Goal: Information Seeking & Learning: Learn about a topic

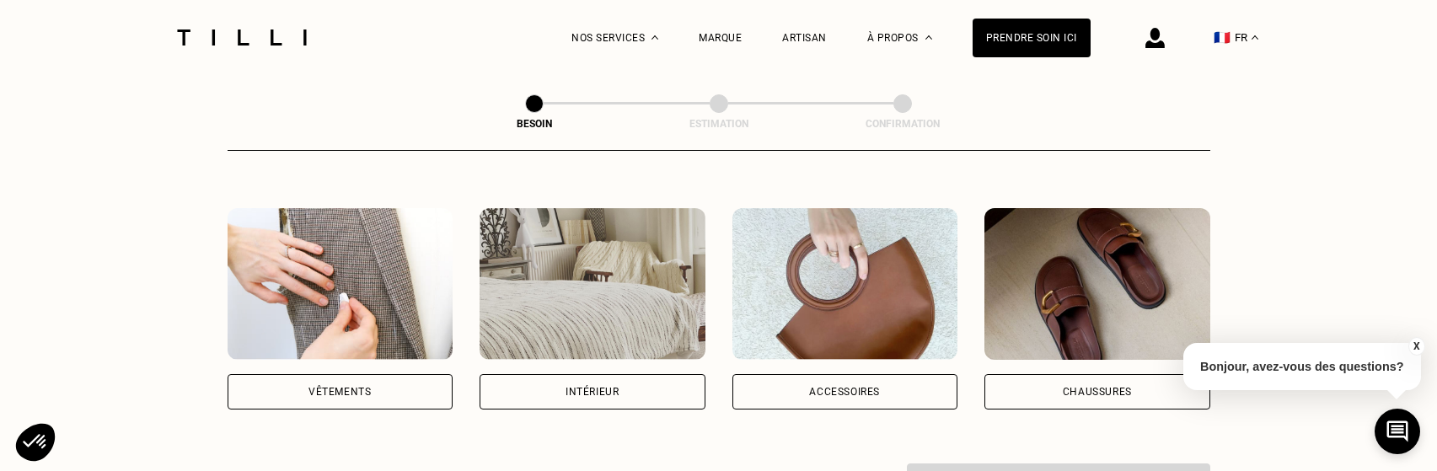
scroll to position [337, 0]
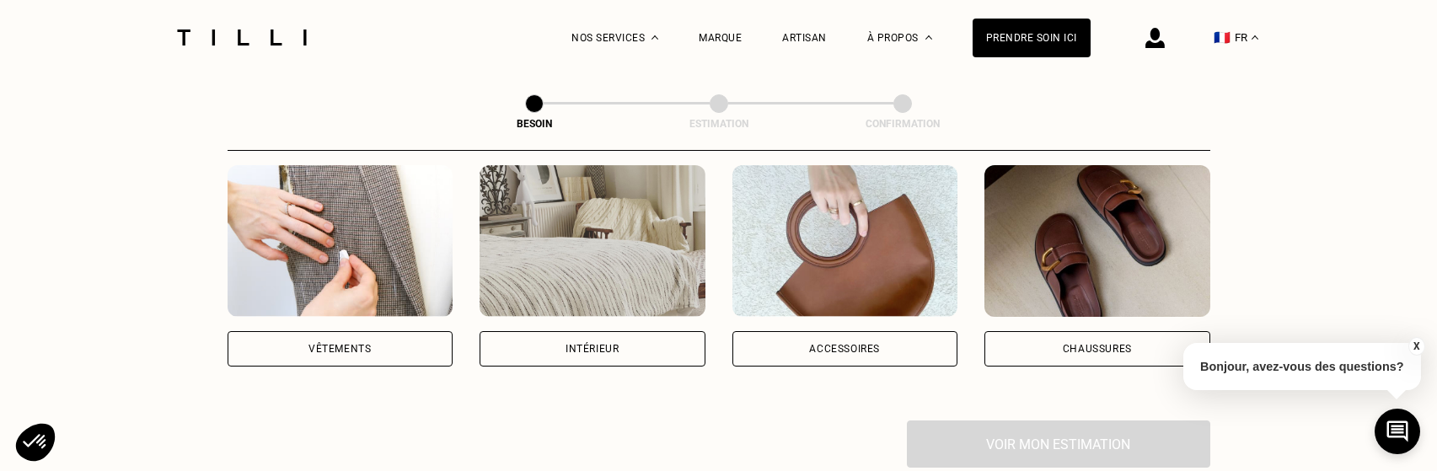
click at [629, 331] on div "Intérieur" at bounding box center [592, 348] width 226 height 35
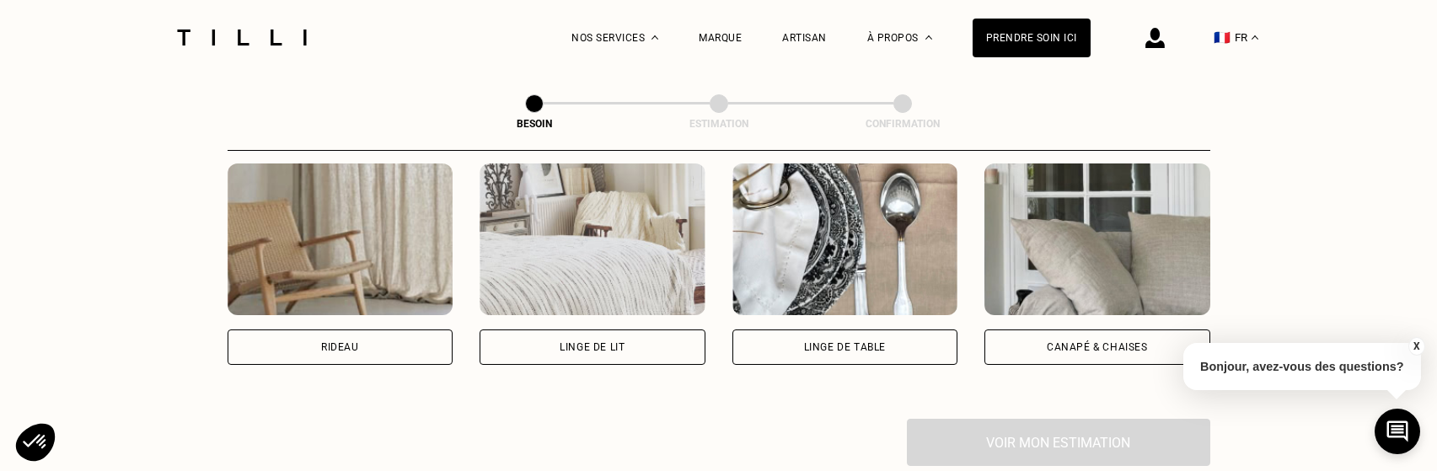
scroll to position [888, 0]
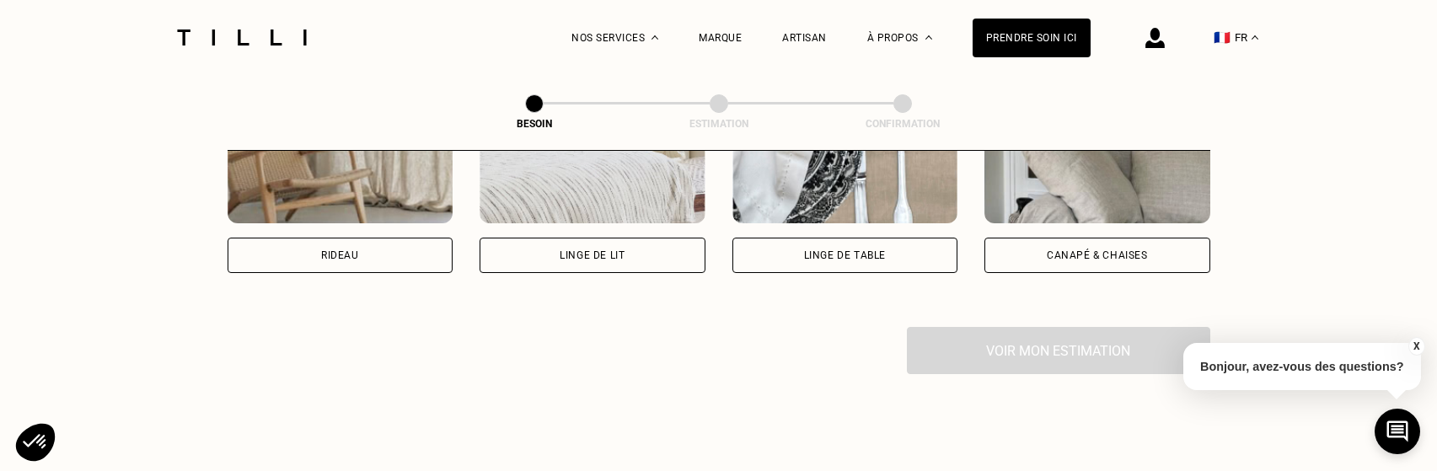
click at [1121, 250] on div "Canapé & chaises" at bounding box center [1097, 255] width 101 height 10
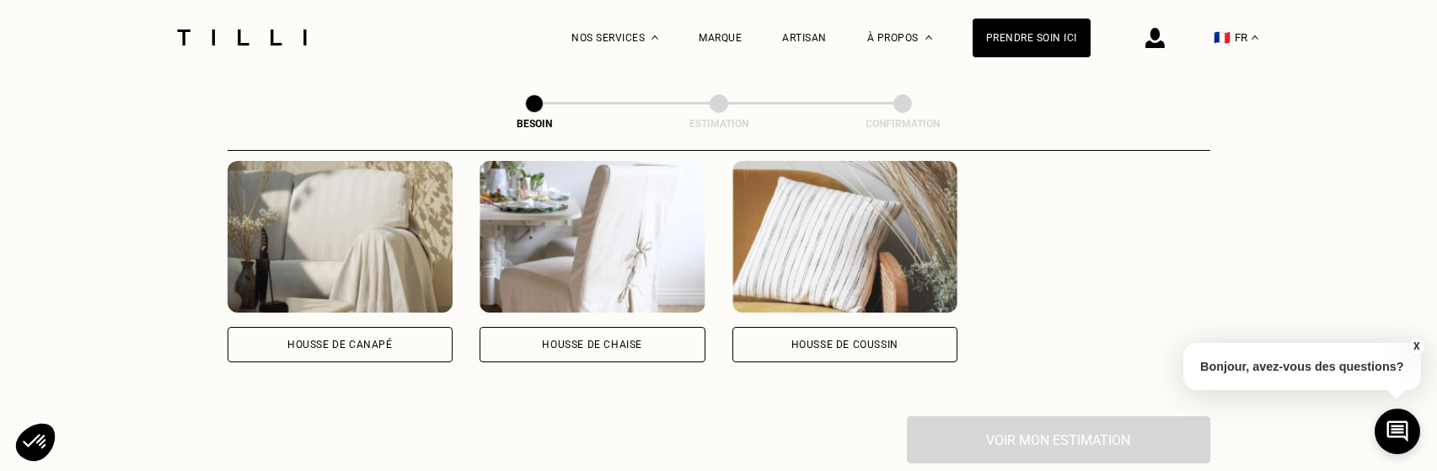
scroll to position [1011, 0]
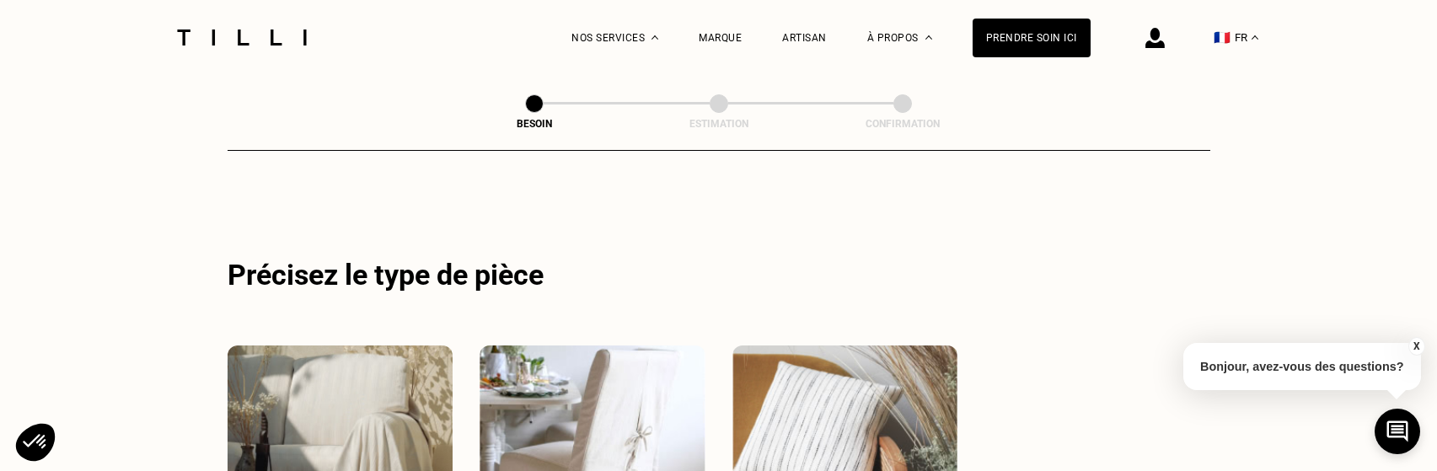
click at [742, 46] on div "Marque" at bounding box center [720, 37] width 43 height 75
click at [742, 39] on div "Marque" at bounding box center [720, 38] width 43 height 12
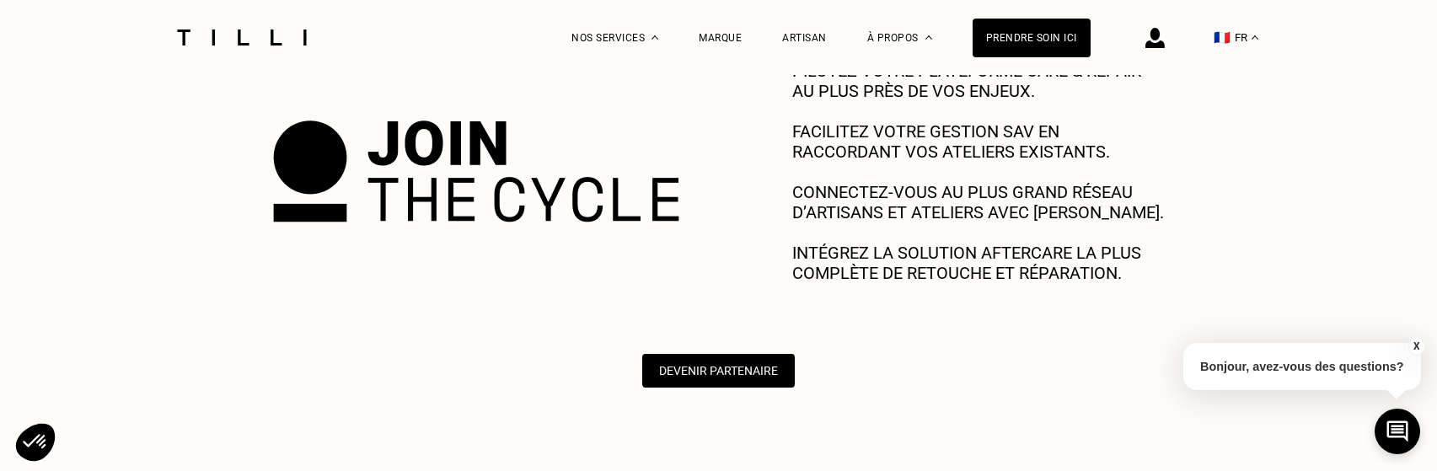
scroll to position [1011, 0]
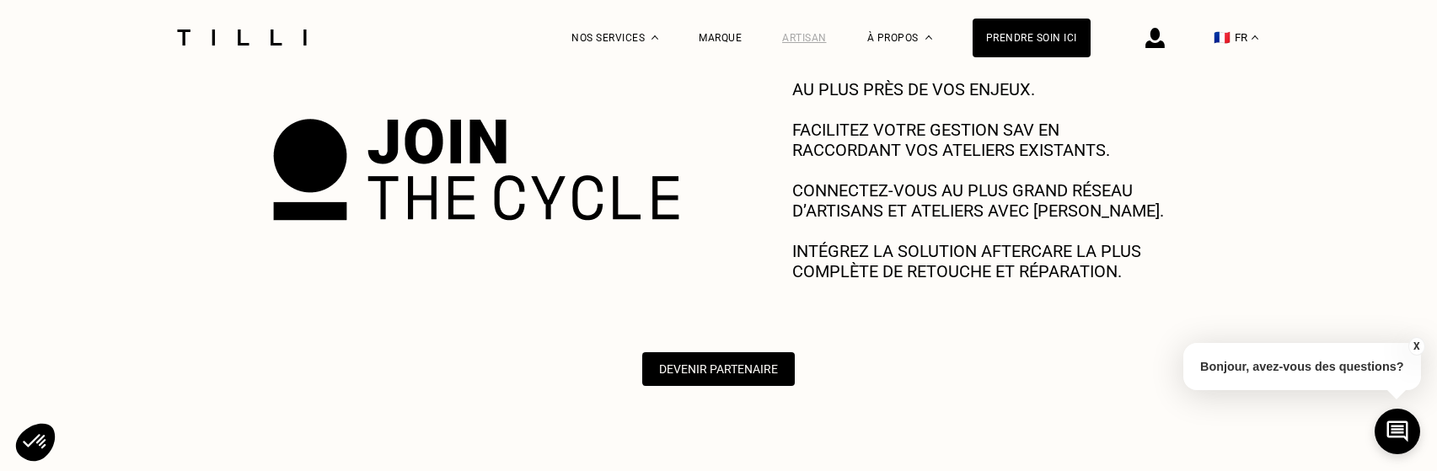
click at [811, 38] on div "Artisan" at bounding box center [804, 38] width 45 height 12
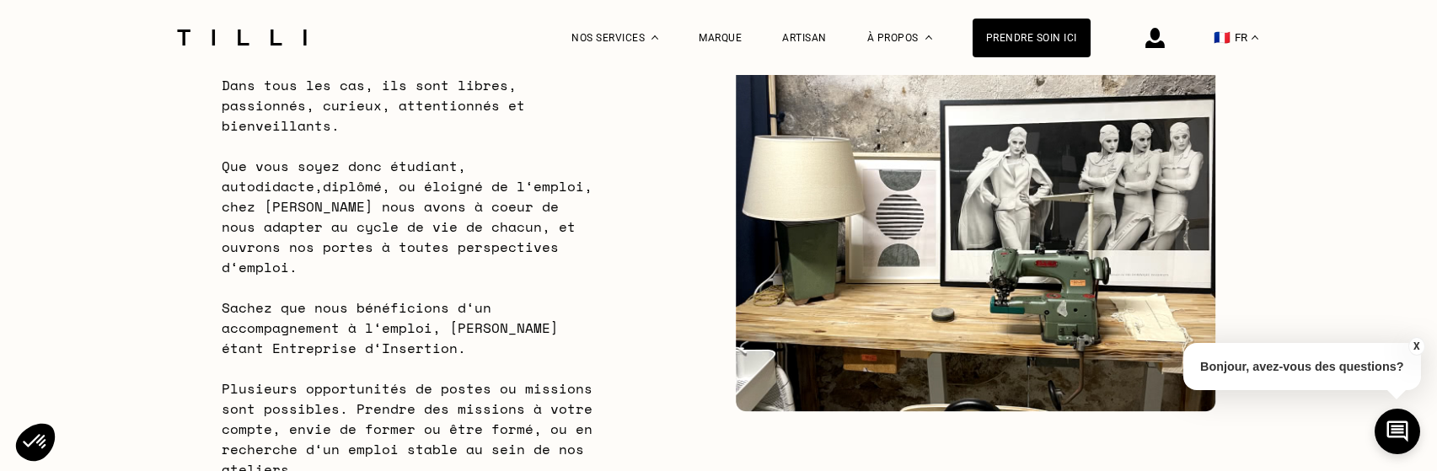
scroll to position [1180, 0]
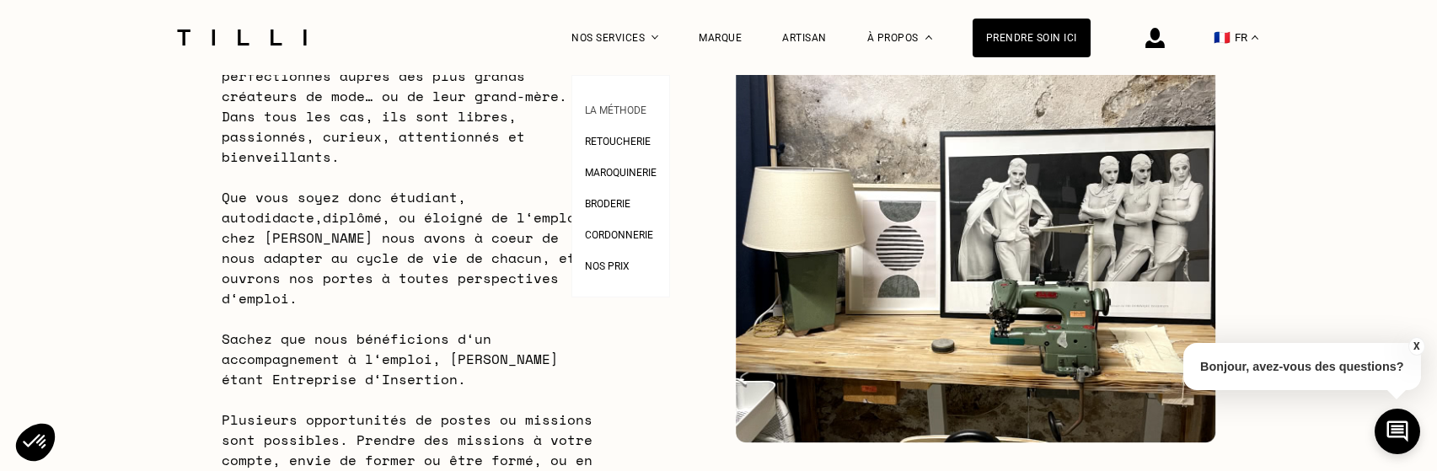
click at [640, 113] on span "La Méthode" at bounding box center [616, 110] width 62 height 12
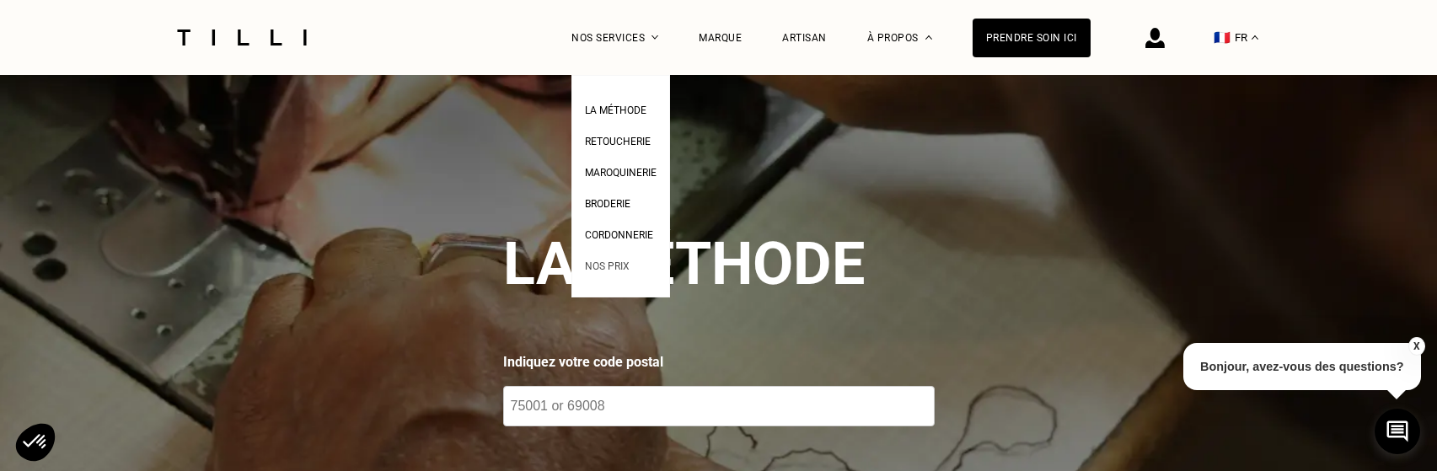
click at [615, 272] on span "Nos prix" at bounding box center [607, 266] width 45 height 12
select select "FR"
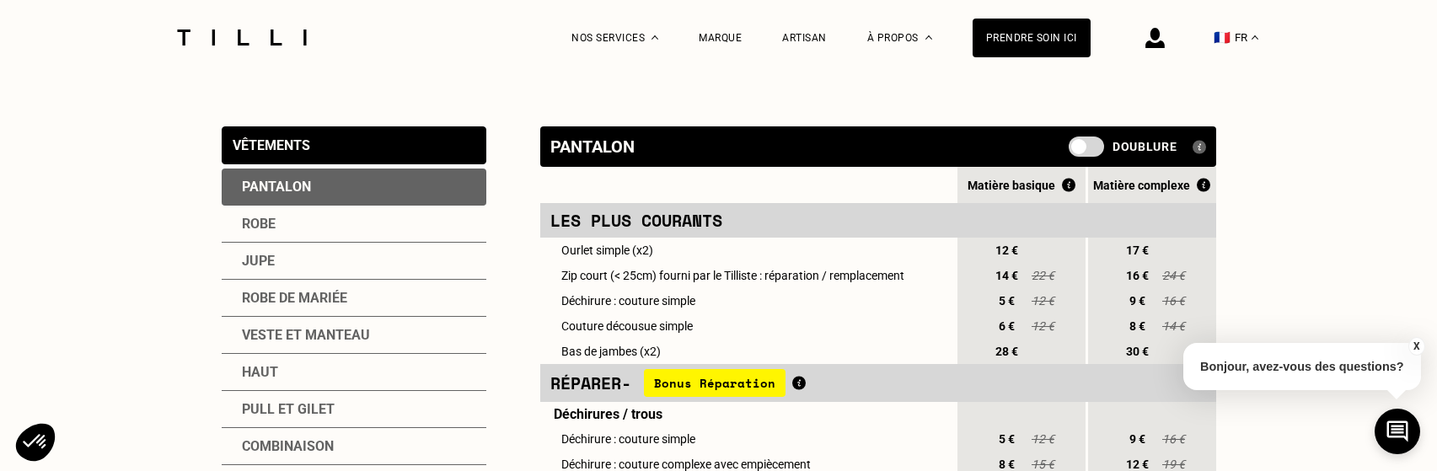
scroll to position [337, 0]
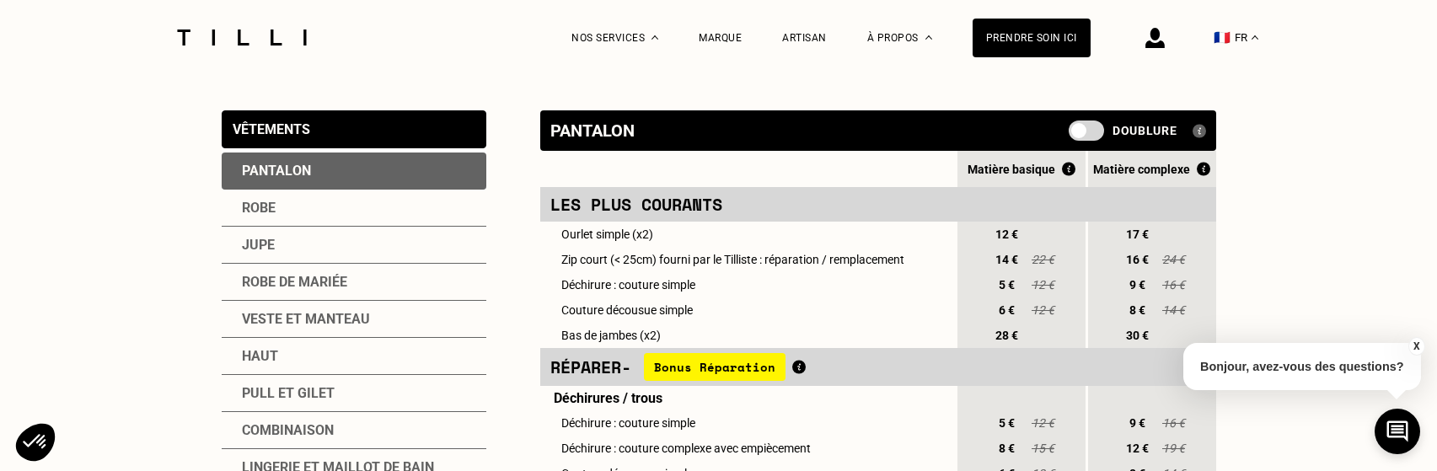
click at [1104, 133] on div "Doublure" at bounding box center [1136, 130] width 137 height 19
click at [1089, 132] on span at bounding box center [1085, 130] width 35 height 20
click at [1072, 137] on input "checkbox" at bounding box center [1072, 137] width 0 height 0
click at [1077, 131] on span at bounding box center [1085, 130] width 35 height 20
click at [1072, 137] on input "checkbox" at bounding box center [1072, 137] width 0 height 0
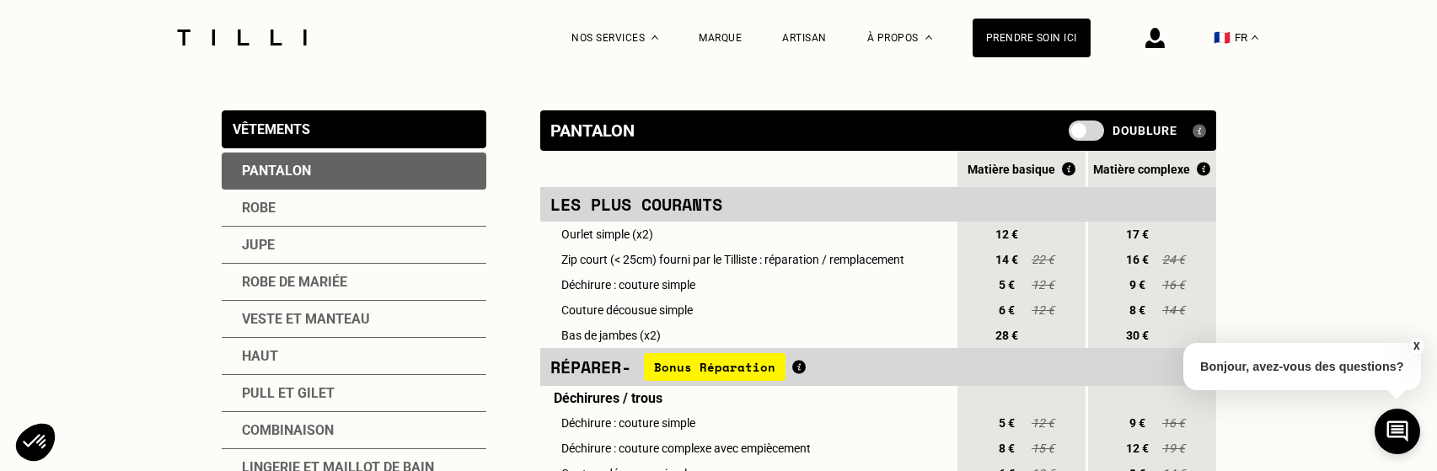
click at [1101, 134] on span at bounding box center [1085, 130] width 35 height 20
click at [1072, 137] on input "checkbox" at bounding box center [1072, 137] width 0 height 0
click at [1082, 133] on span at bounding box center [1085, 130] width 35 height 20
click at [1072, 137] on input "checkbox" at bounding box center [1072, 137] width 0 height 0
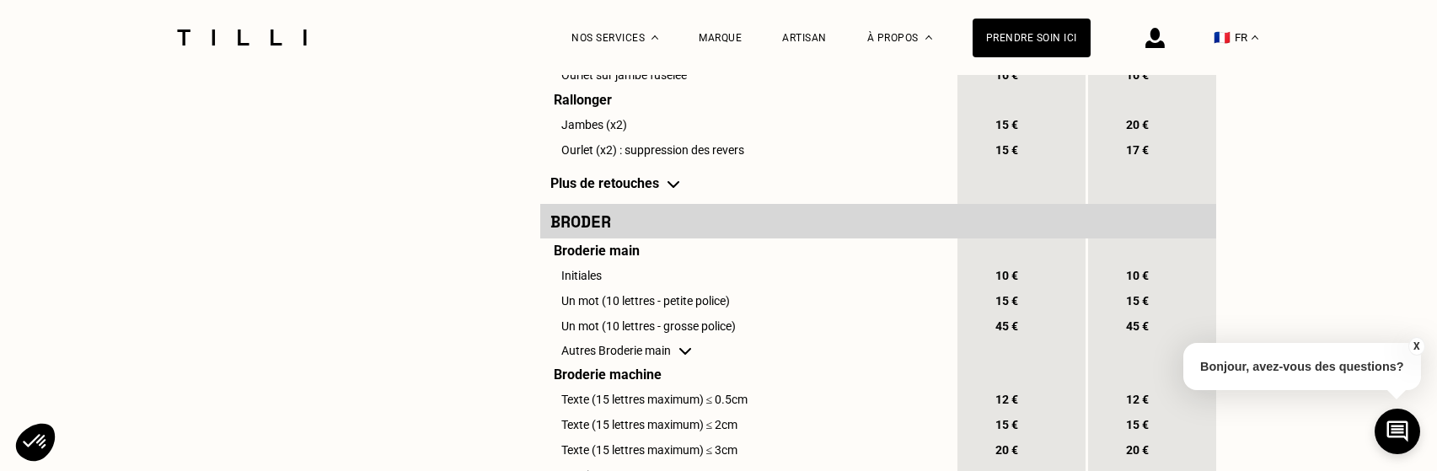
scroll to position [1685, 0]
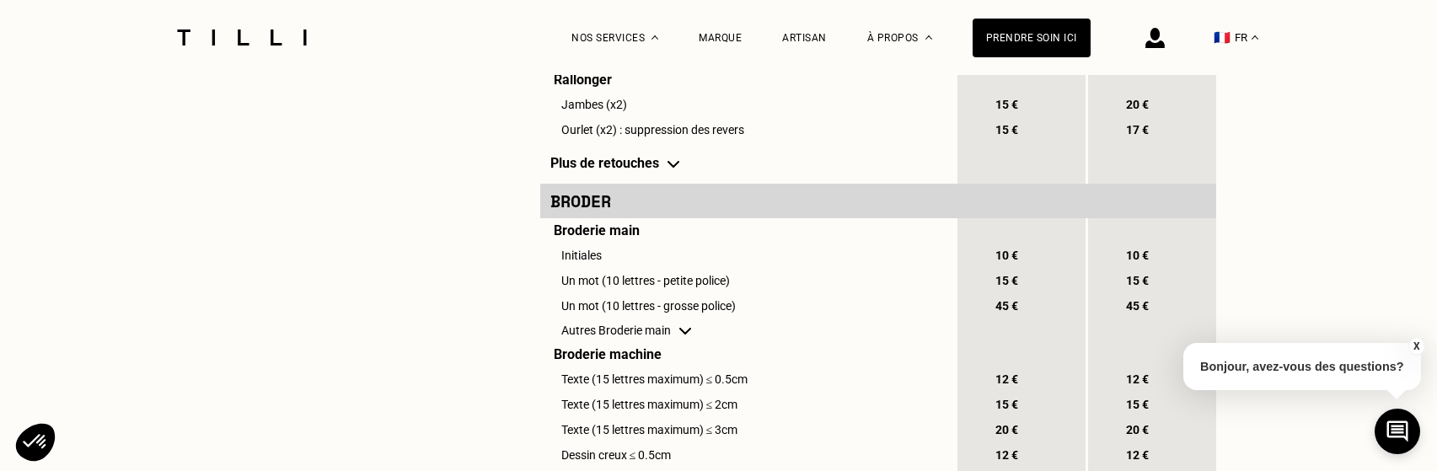
click at [678, 168] on img at bounding box center [673, 164] width 12 height 7
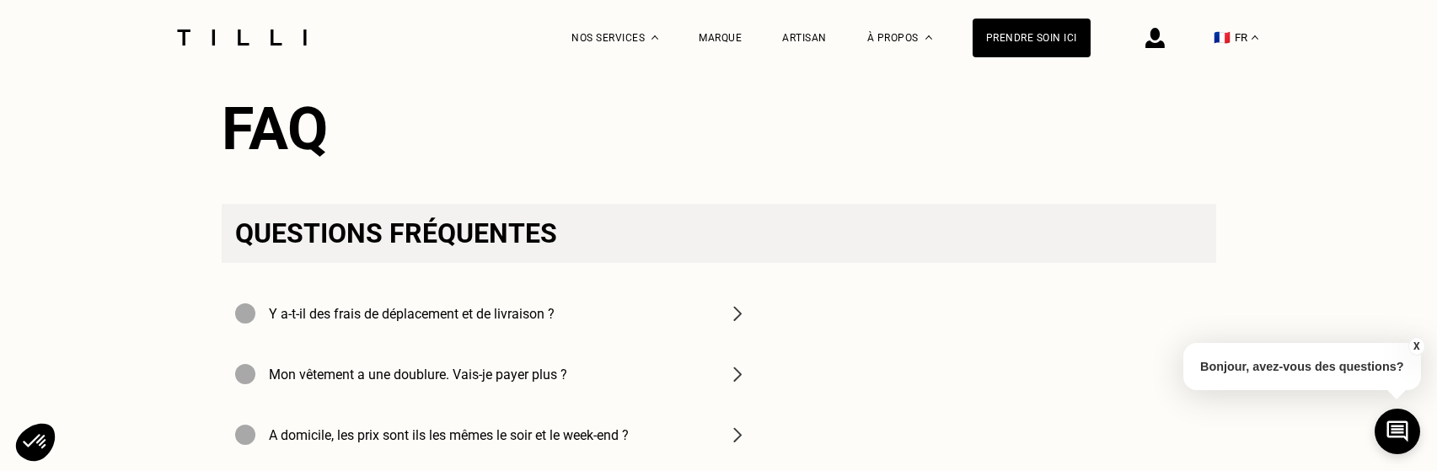
scroll to position [2696, 0]
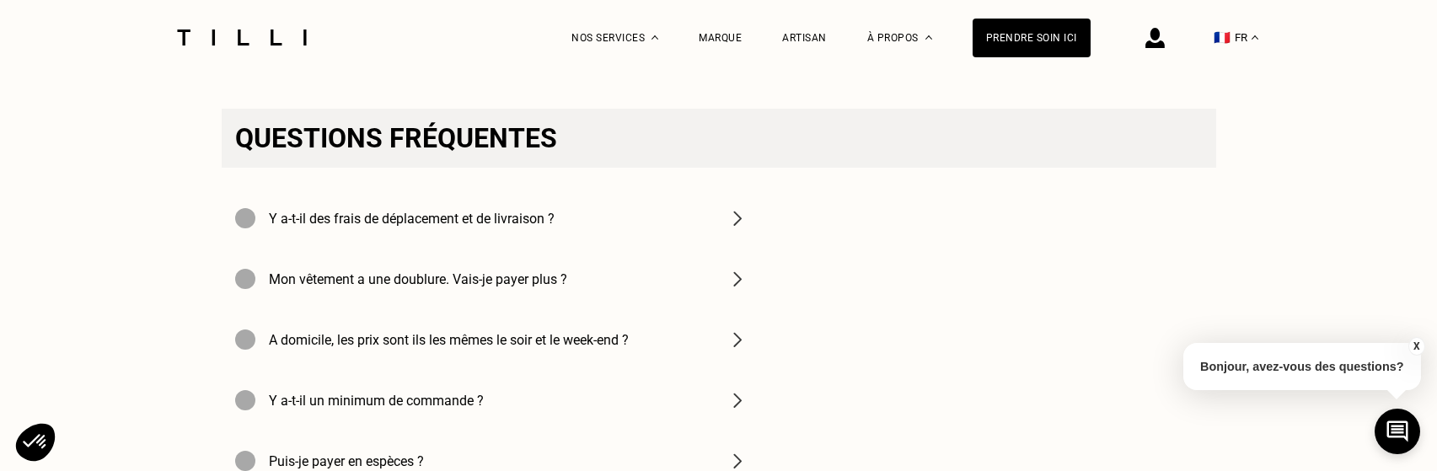
click at [747, 249] on div "Y a-t-il des frais de déplacement et de livraison ?" at bounding box center [491, 218] width 539 height 61
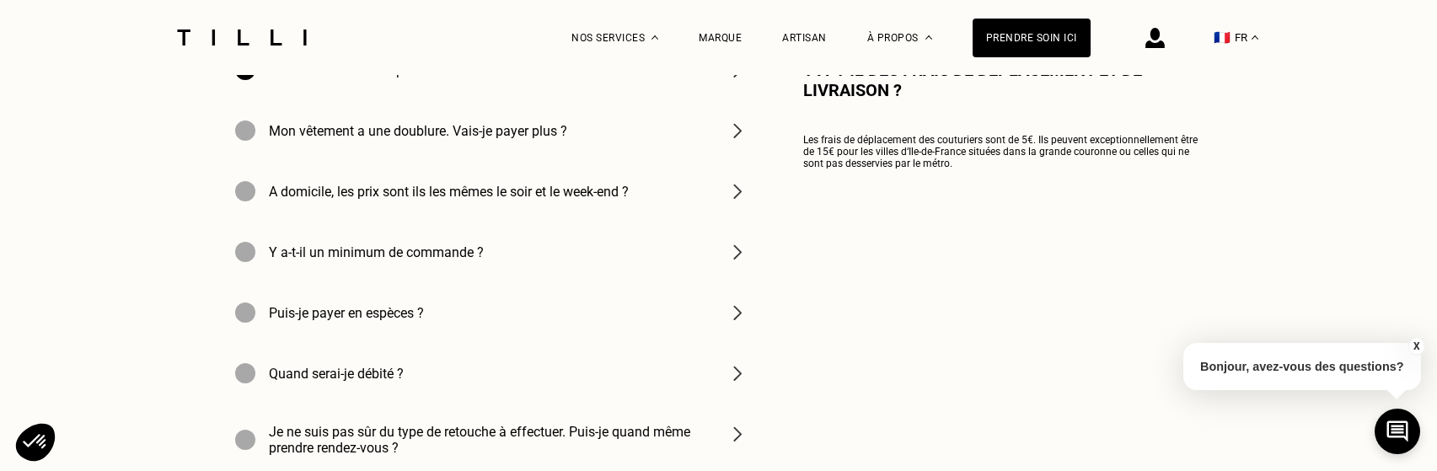
scroll to position [2865, 0]
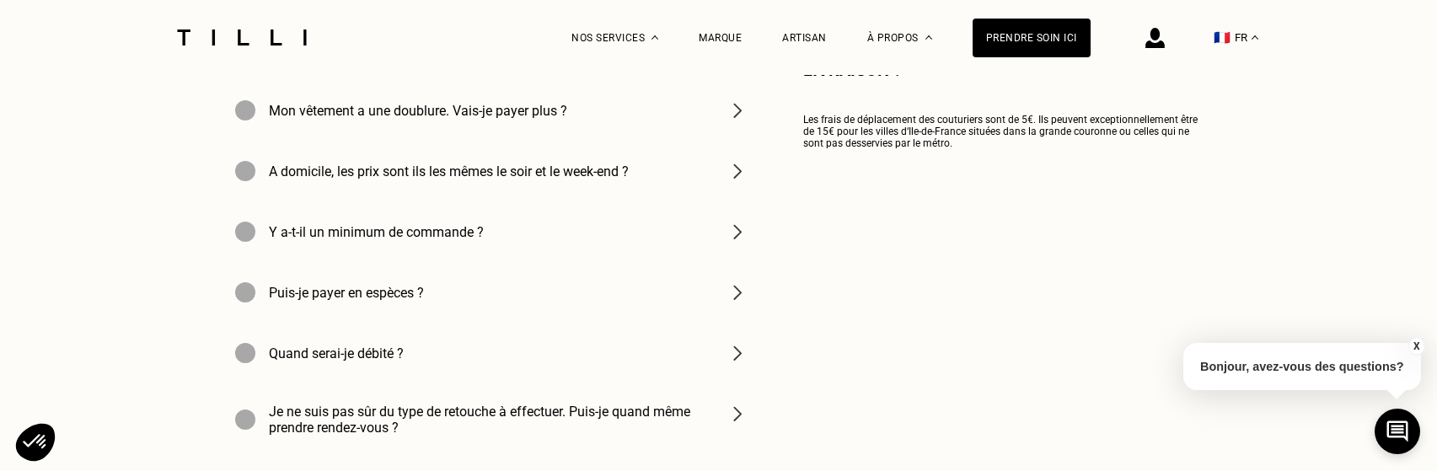
click at [720, 262] on div "Y a-t-il un minimum de commande ?" at bounding box center [491, 231] width 539 height 61
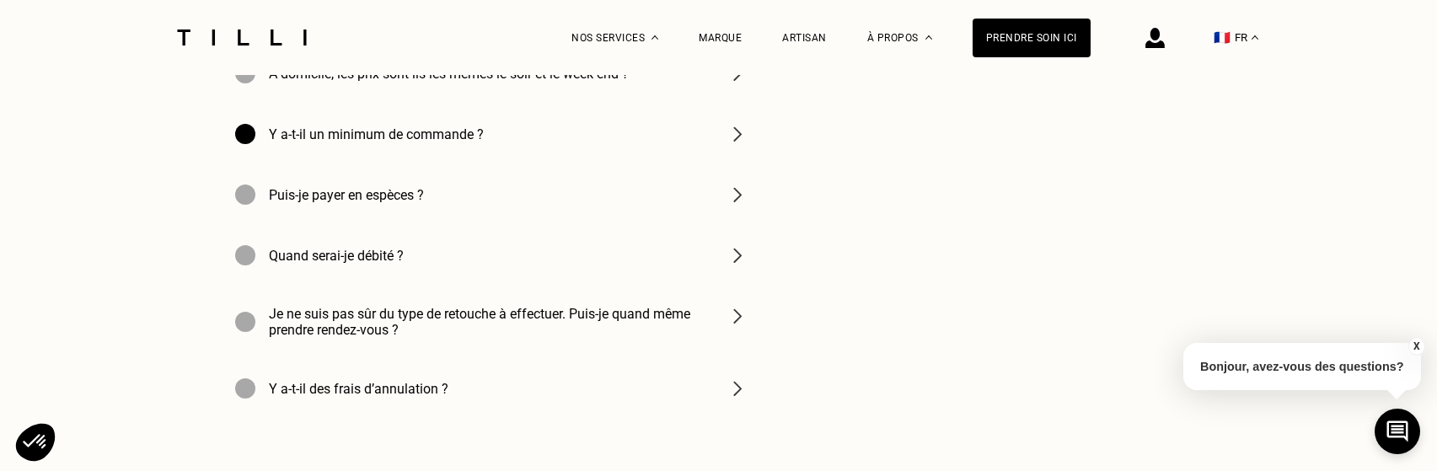
scroll to position [3033, 0]
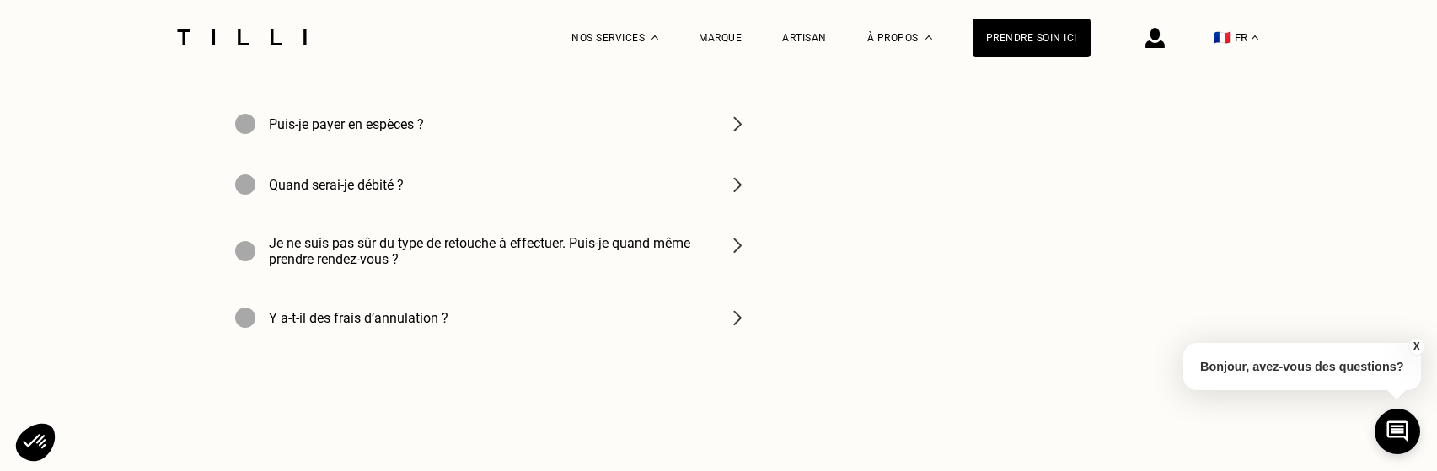
click at [709, 154] on div "Puis-je payer en espèces ?" at bounding box center [491, 124] width 539 height 61
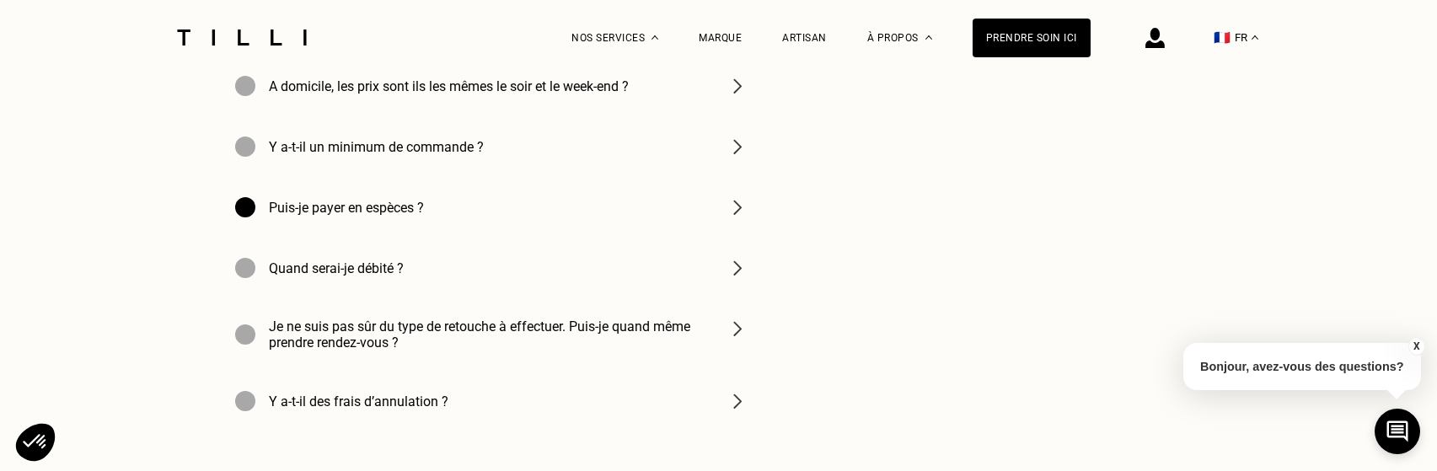
scroll to position [3202, 0]
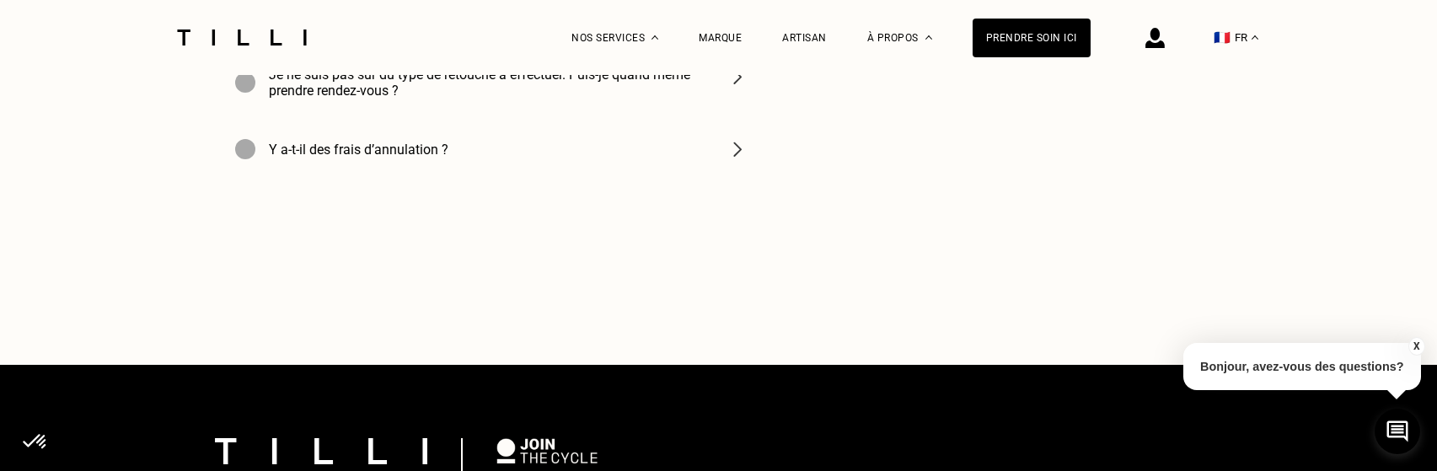
click at [727, 87] on img at bounding box center [737, 77] width 20 height 20
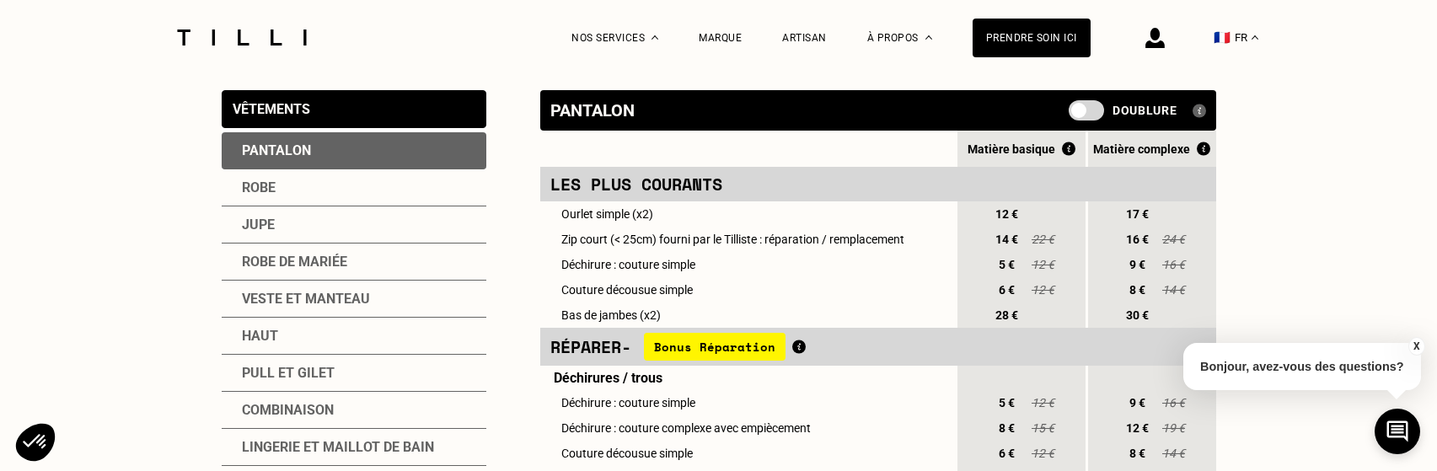
scroll to position [337, 0]
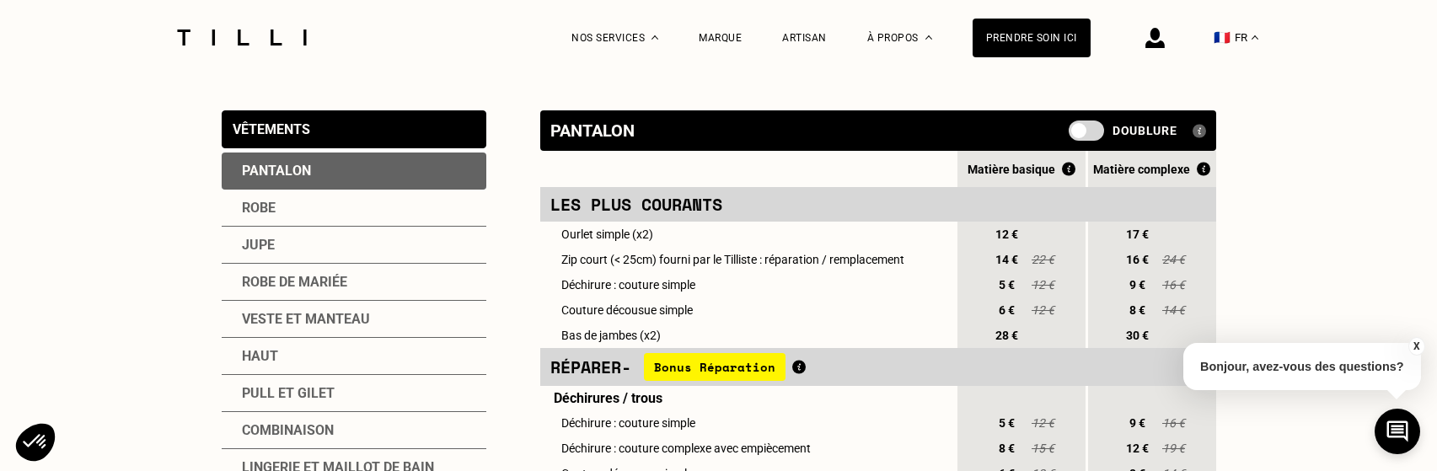
click at [727, 368] on span "Bonus Réparation" at bounding box center [715, 367] width 142 height 28
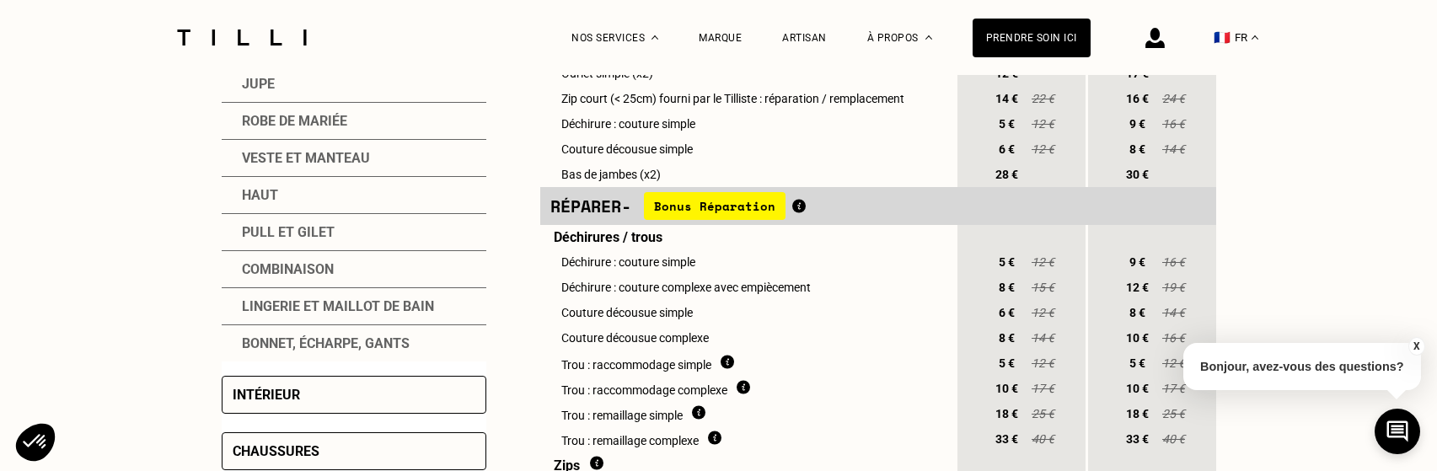
scroll to position [506, 0]
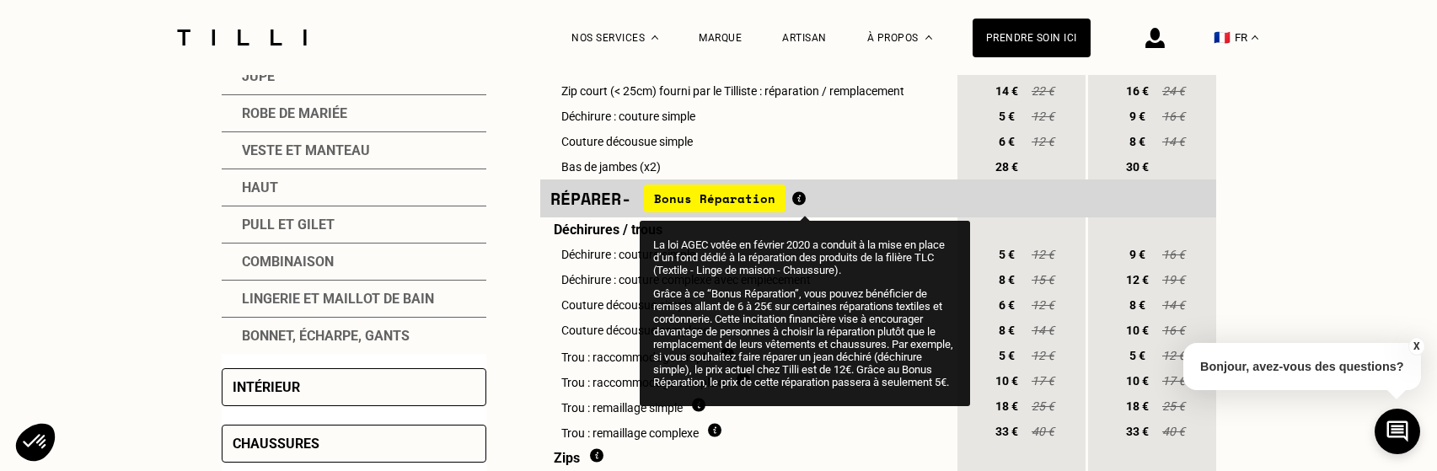
click at [806, 206] on img at bounding box center [798, 198] width 13 height 14
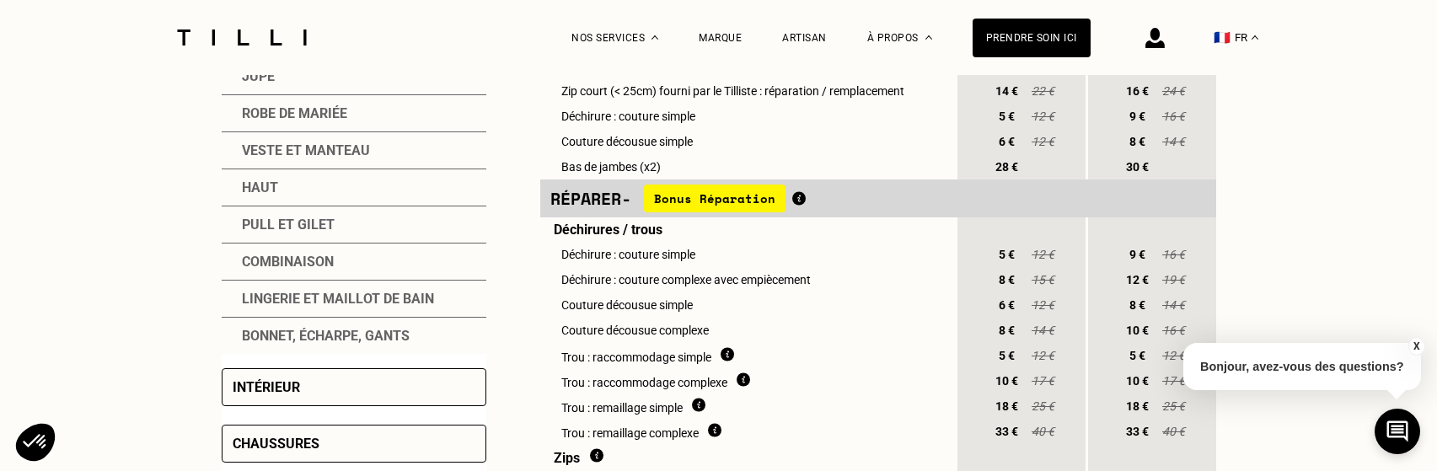
click at [752, 211] on span "Bonus Réparation" at bounding box center [715, 199] width 142 height 28
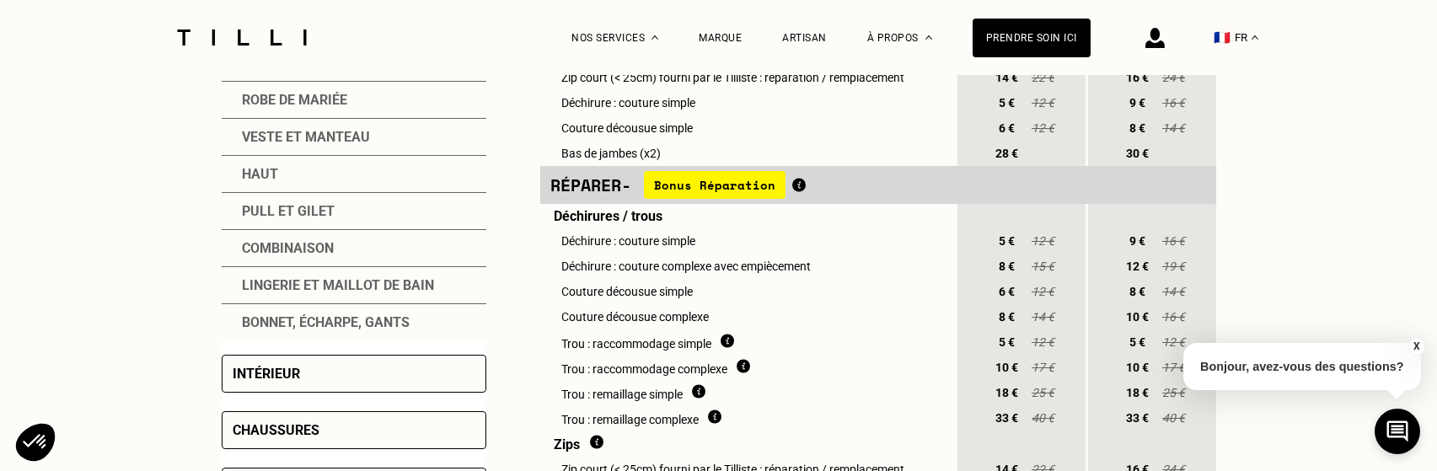
scroll to position [421, 0]
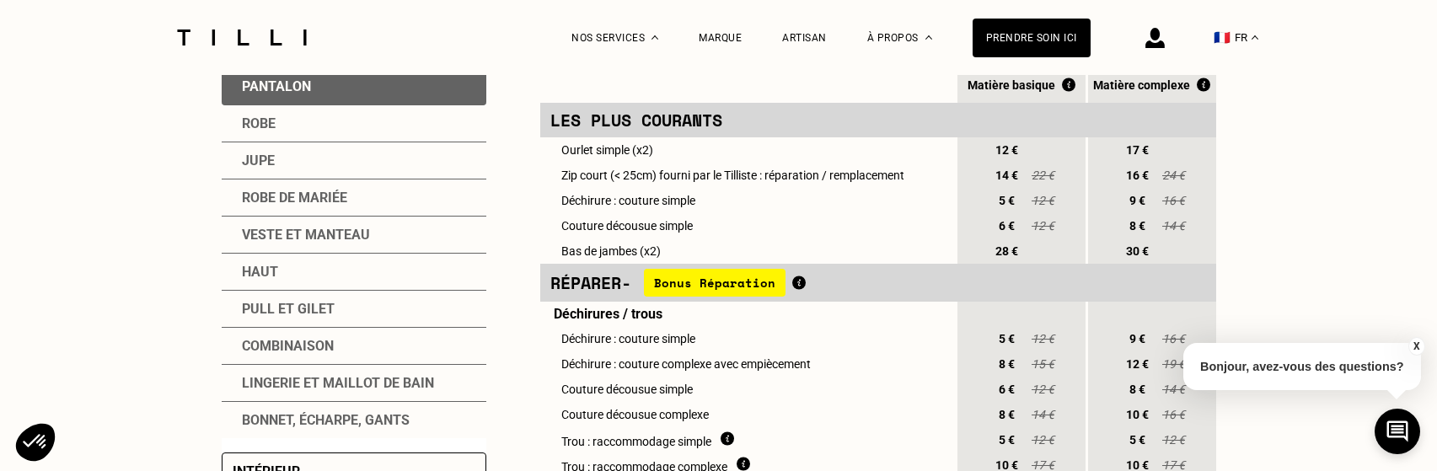
click at [319, 233] on div "Veste et manteau" at bounding box center [354, 235] width 265 height 37
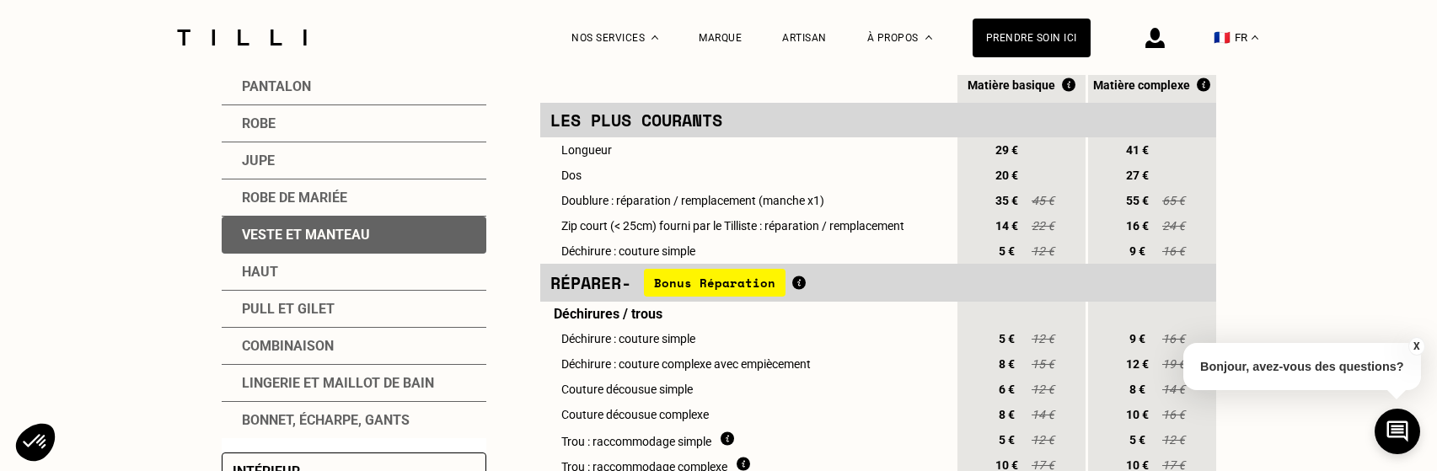
click at [256, 276] on div "Haut" at bounding box center [354, 272] width 265 height 37
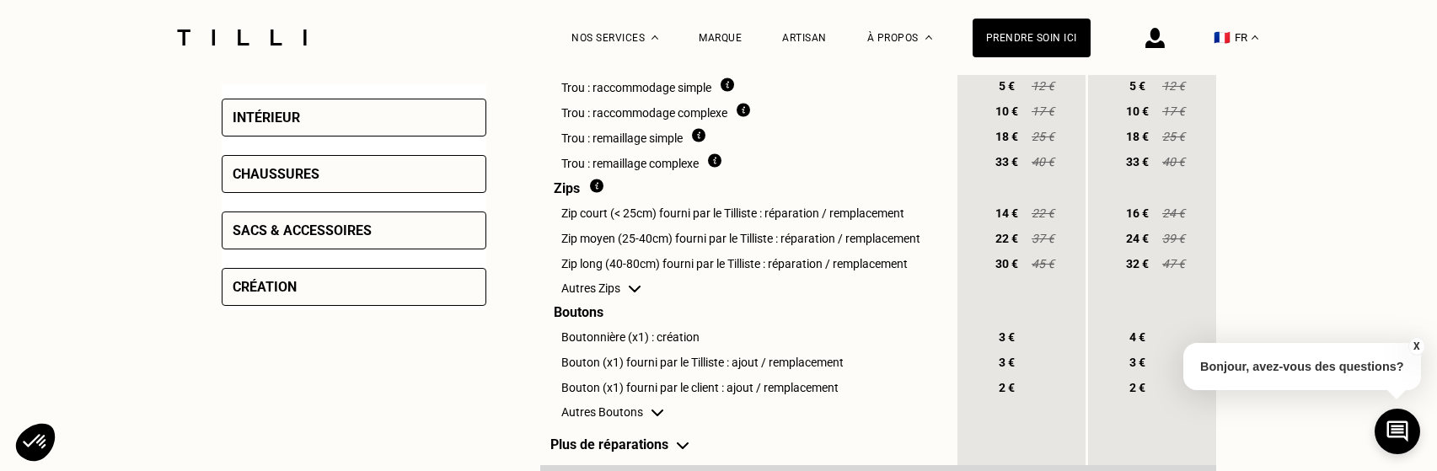
scroll to position [758, 0]
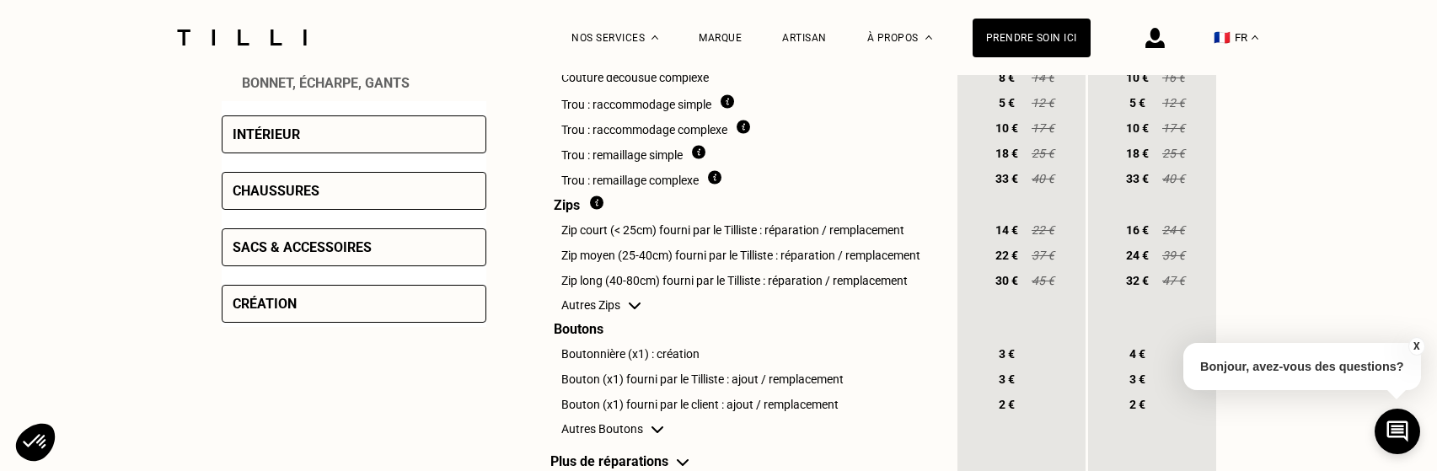
click at [308, 193] on div "Chaussures" at bounding box center [276, 191] width 87 height 16
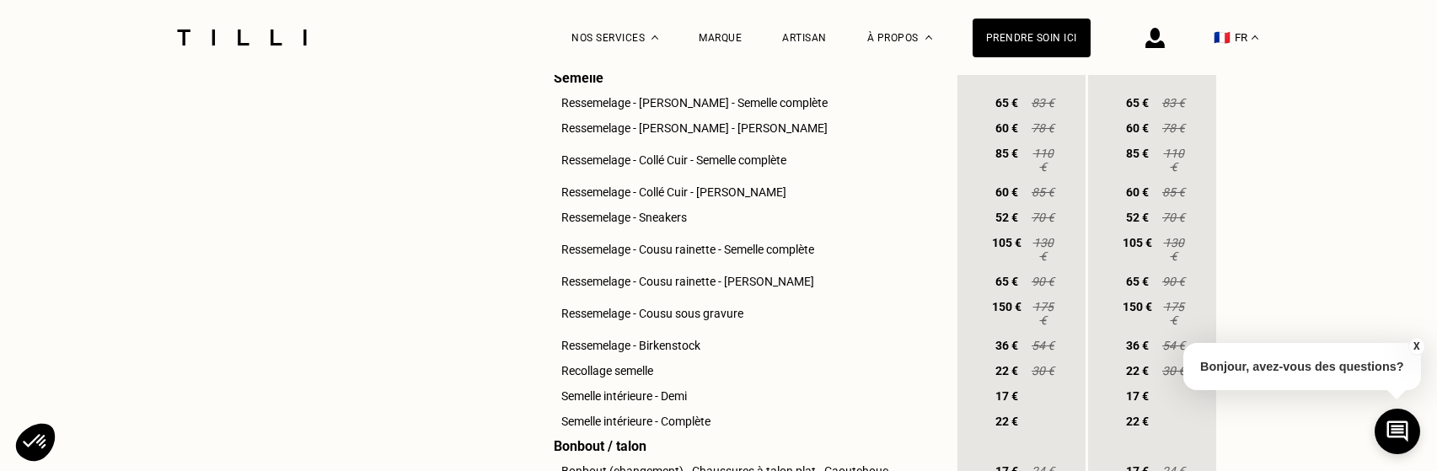
scroll to position [337, 0]
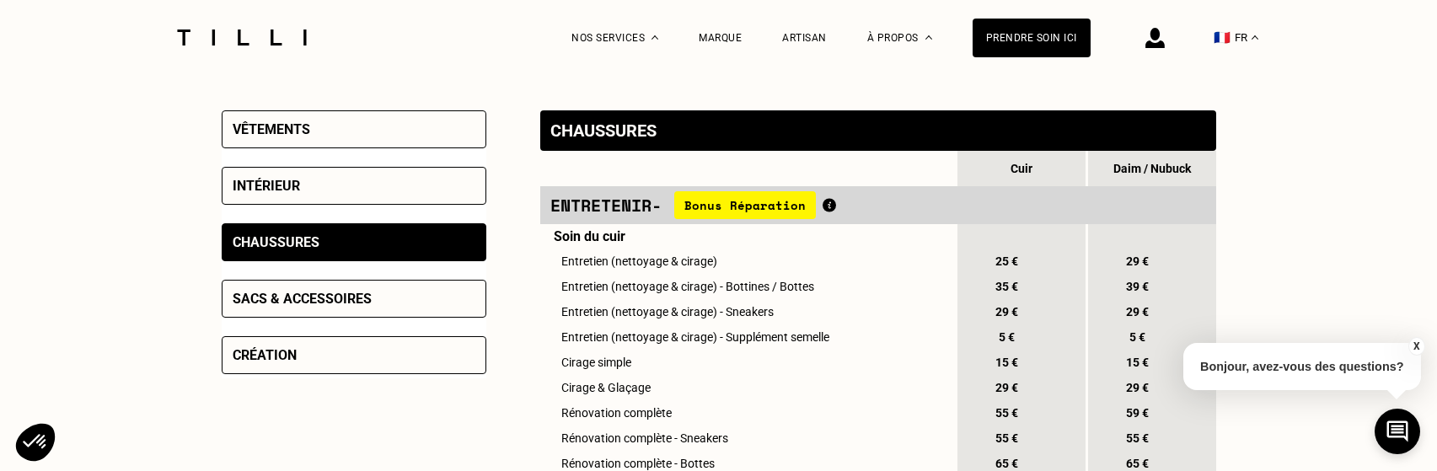
click at [311, 288] on div "Sacs & accessoires" at bounding box center [354, 299] width 265 height 38
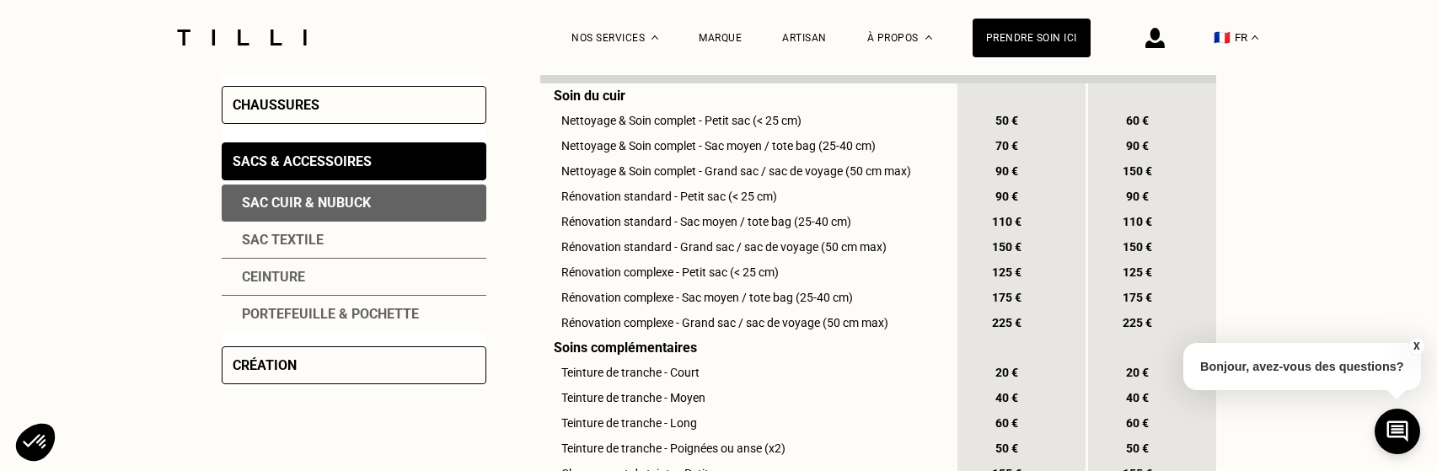
scroll to position [506, 0]
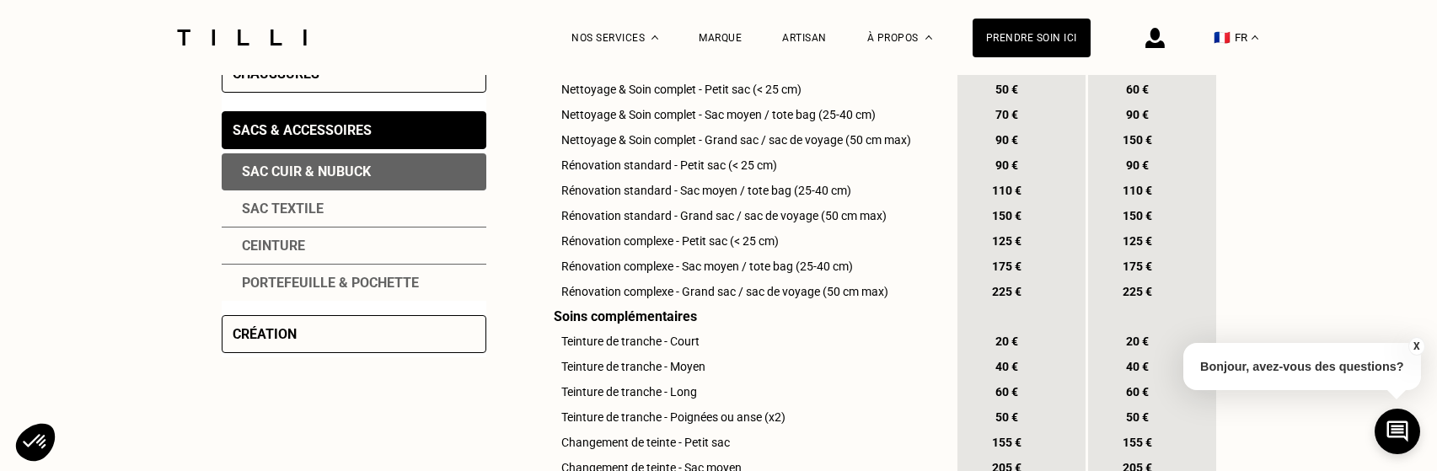
click at [287, 247] on div "Ceinture" at bounding box center [354, 246] width 265 height 37
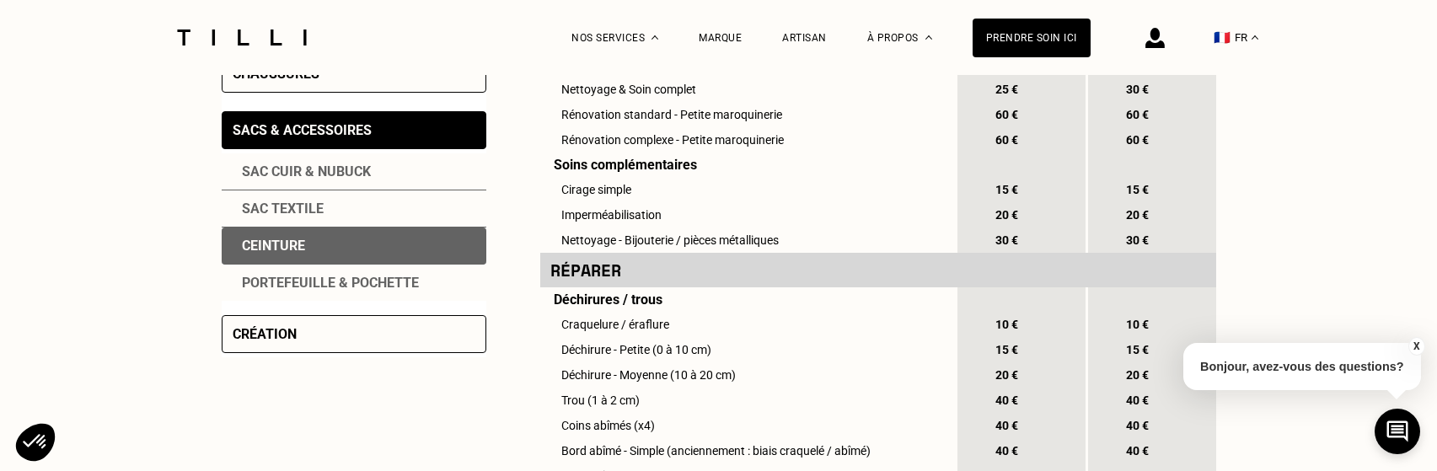
click at [330, 166] on div "Sac cuir & nubuck" at bounding box center [354, 171] width 265 height 37
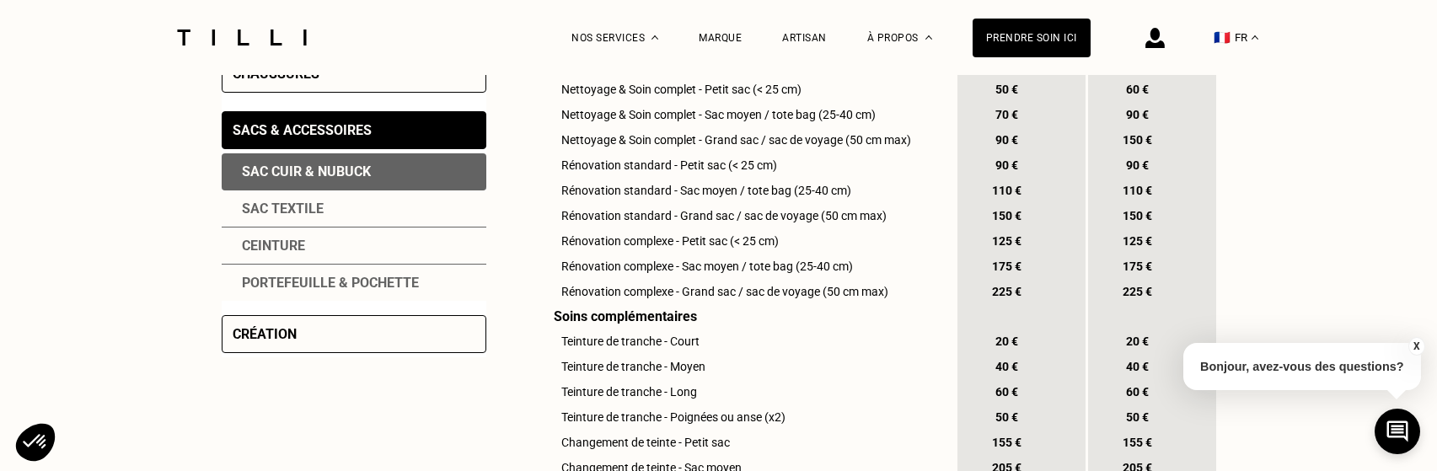
click at [339, 181] on div "Sac cuir & nubuck" at bounding box center [354, 171] width 265 height 37
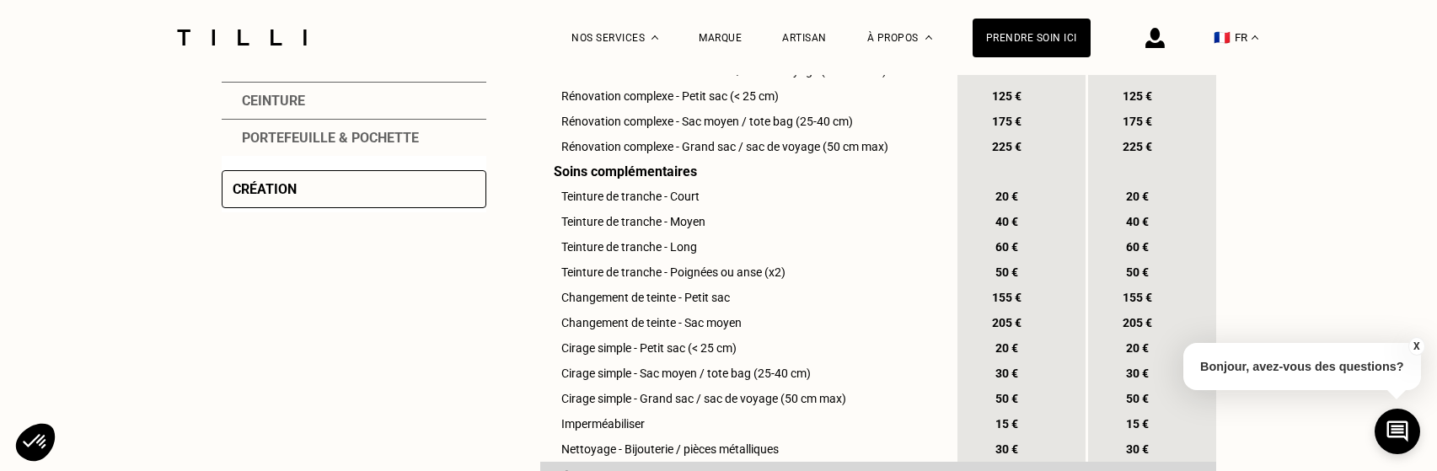
scroll to position [421, 0]
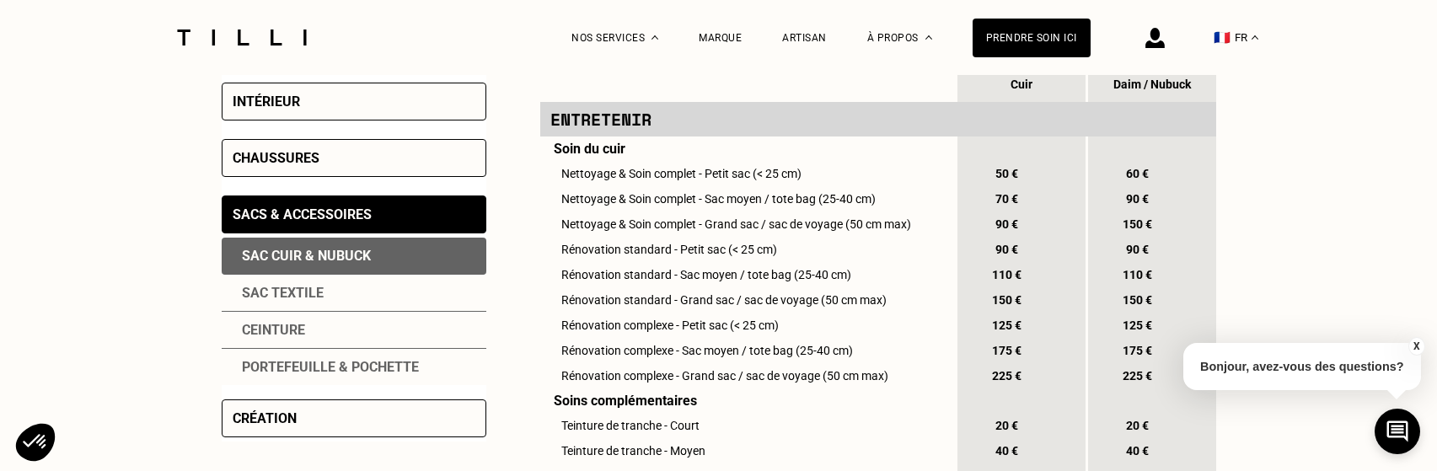
click at [319, 421] on div "Création" at bounding box center [354, 418] width 265 height 38
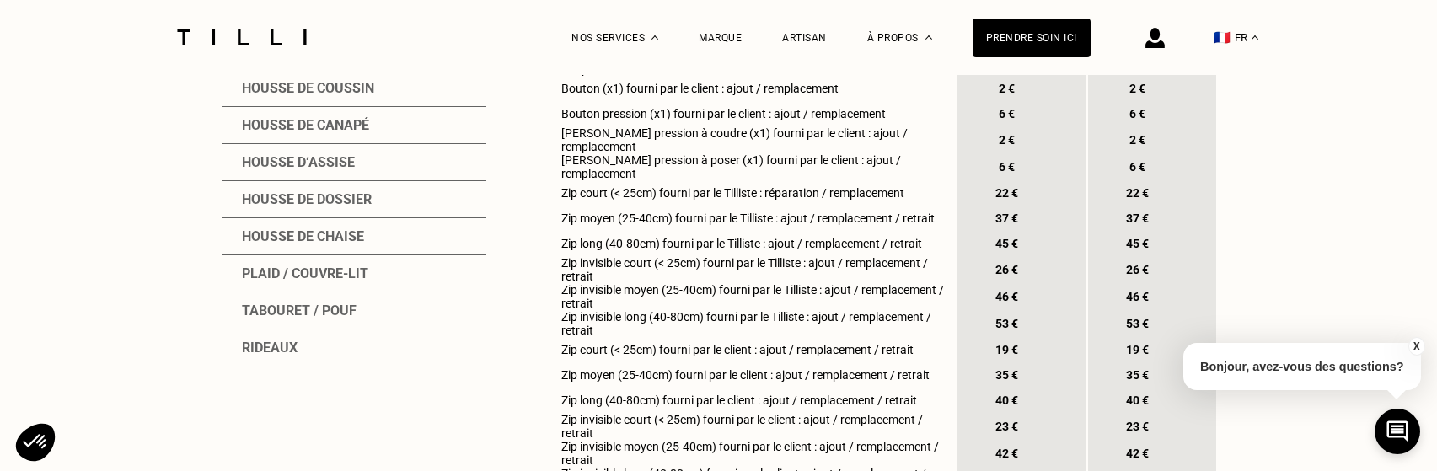
scroll to position [758, 0]
click at [347, 127] on div "Housse de canapé" at bounding box center [354, 123] width 265 height 37
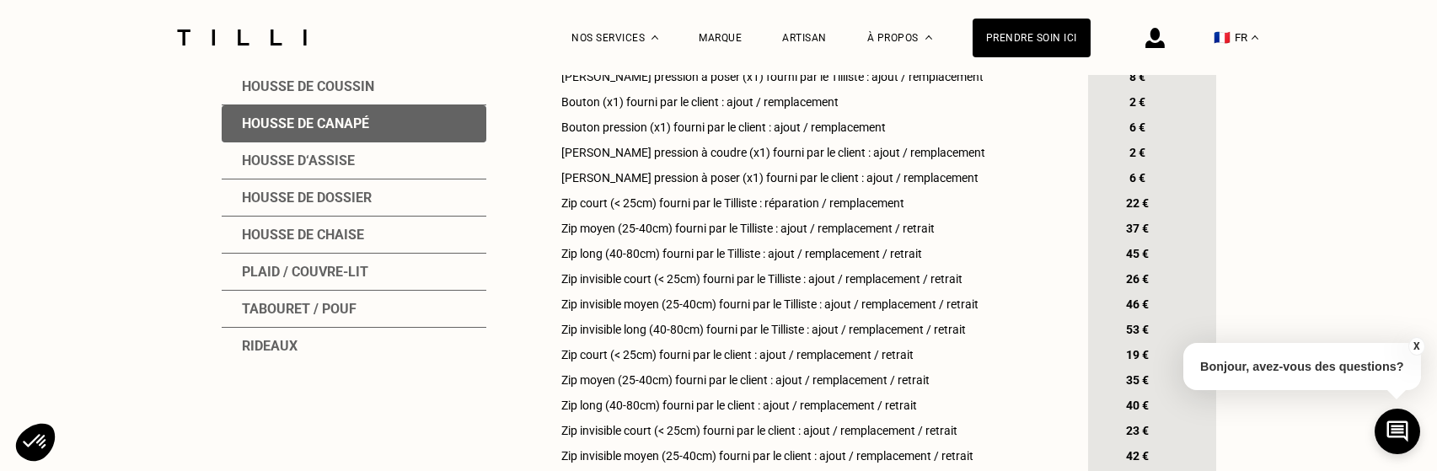
click at [348, 137] on div "Housse de canapé" at bounding box center [354, 123] width 265 height 37
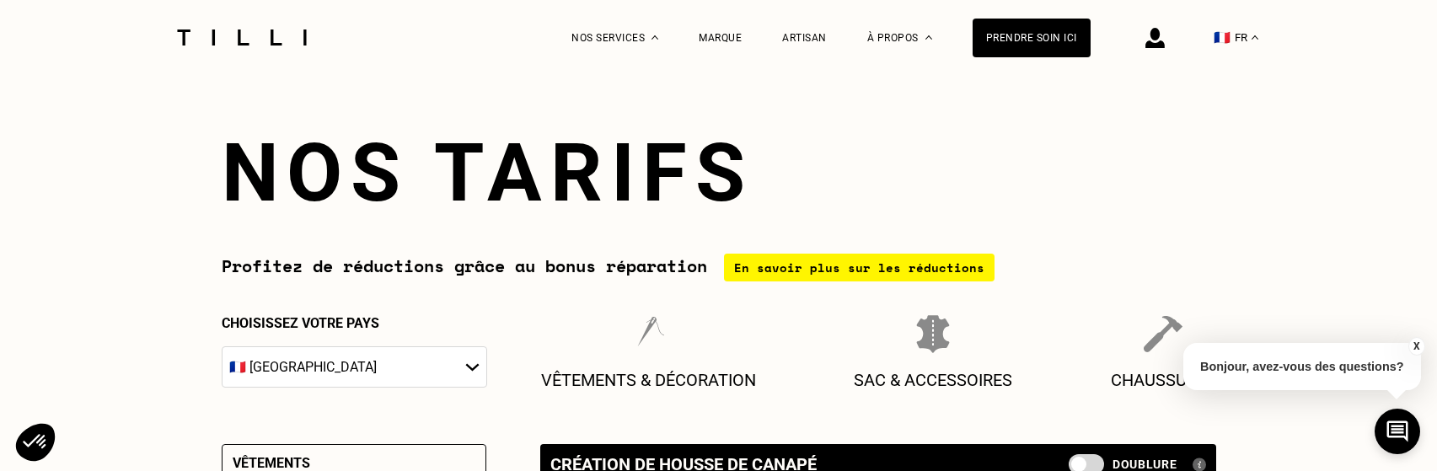
scroll to position [0, 0]
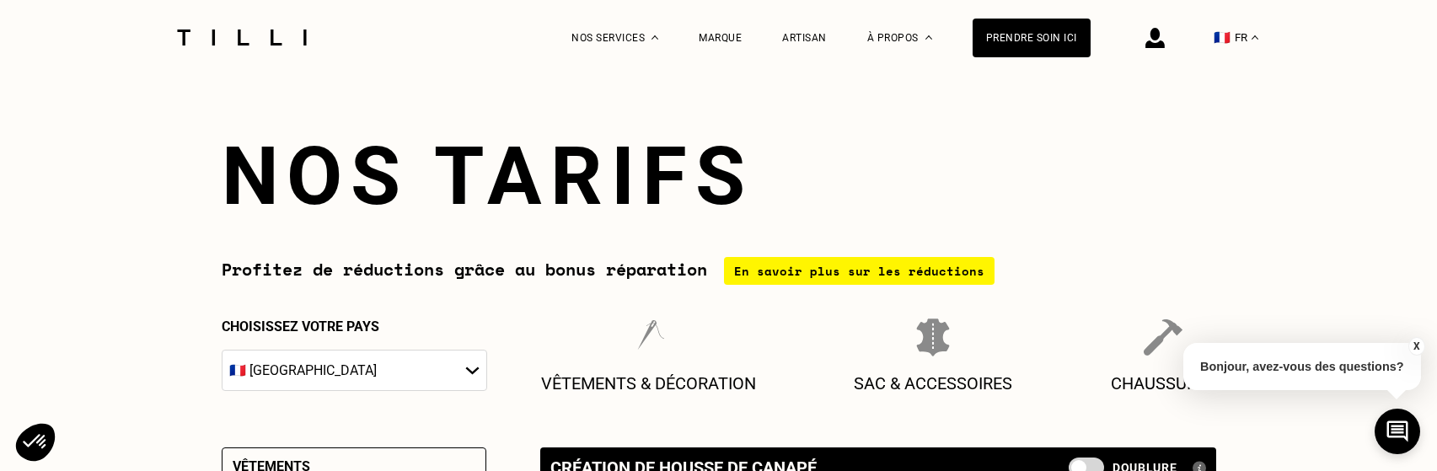
click at [292, 36] on img at bounding box center [242, 37] width 142 height 16
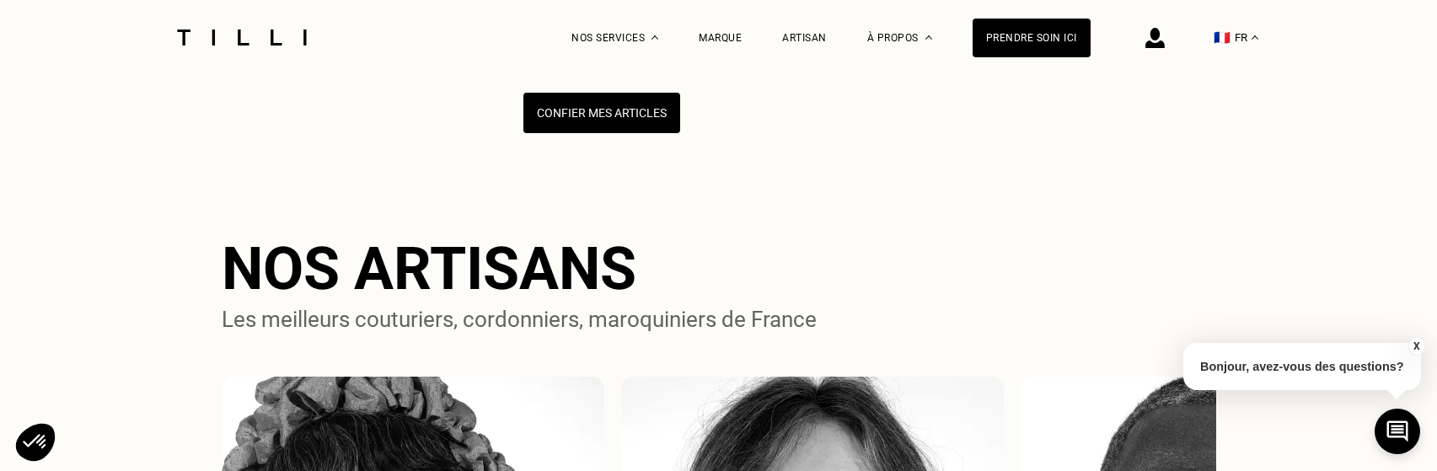
scroll to position [1011, 0]
